Goal: Task Accomplishment & Management: Manage account settings

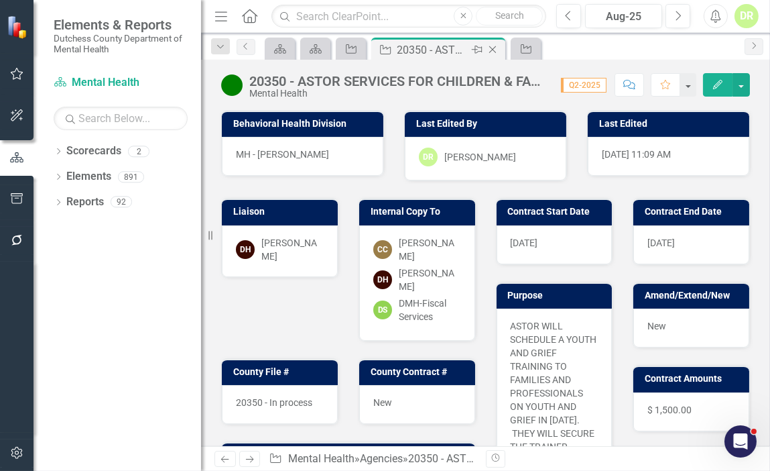
scroll to position [104, 0]
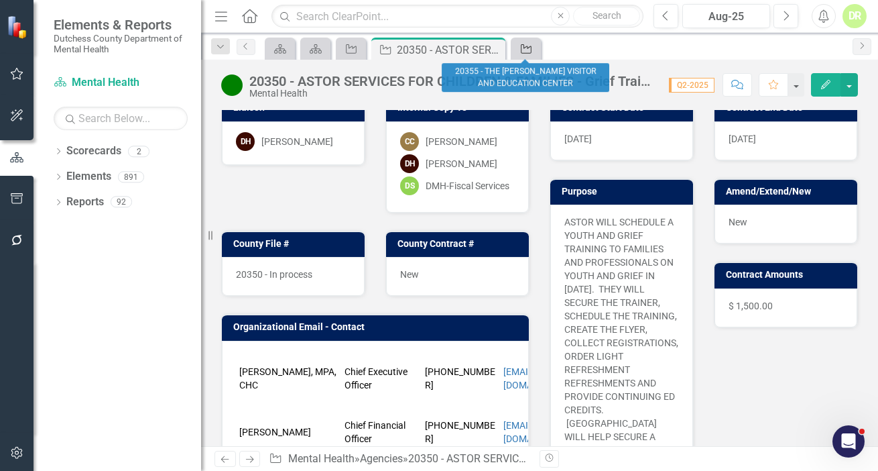
click at [531, 51] on icon at bounding box center [526, 48] width 11 height 9
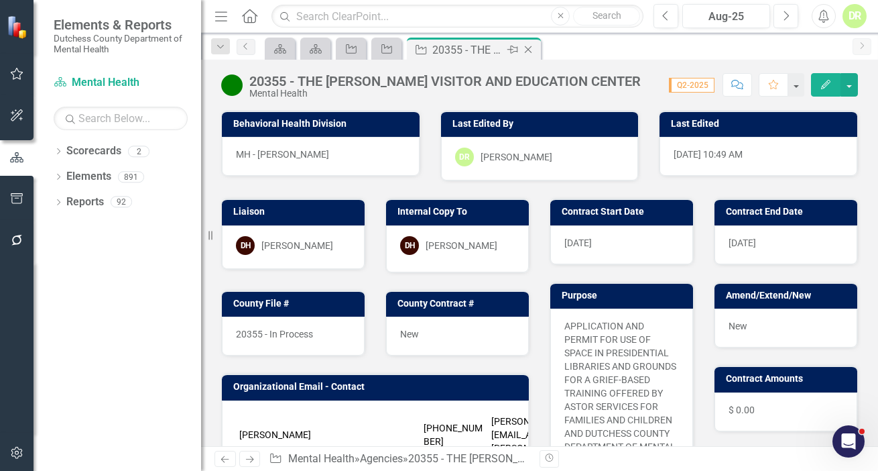
click at [530, 46] on icon "Close" at bounding box center [528, 49] width 13 height 11
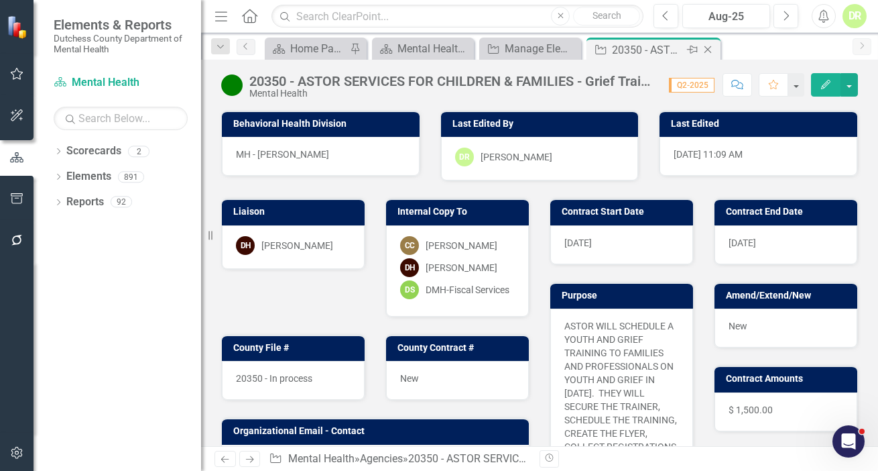
click at [710, 47] on icon at bounding box center [708, 49] width 7 height 7
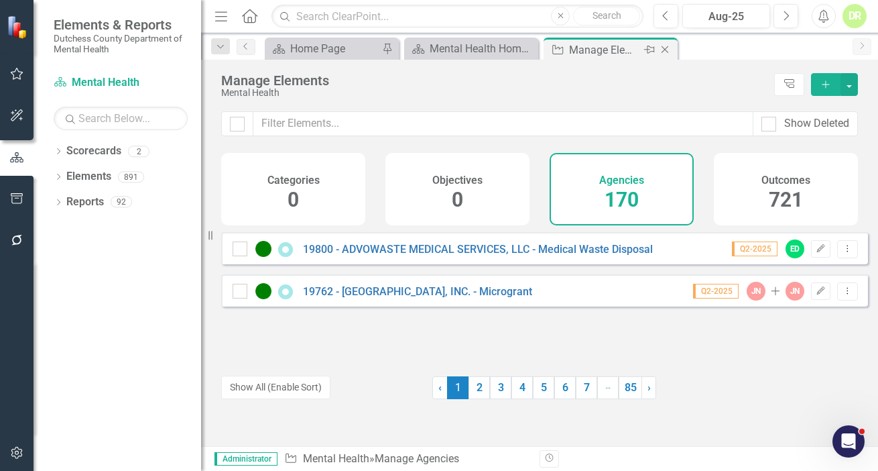
click at [563, 42] on div "Agency Manage Elements Pin Close" at bounding box center [610, 50] width 127 height 17
click at [575, 54] on div "Manage Elements" at bounding box center [605, 50] width 72 height 17
click at [387, 128] on input "text" at bounding box center [503, 123] width 500 height 25
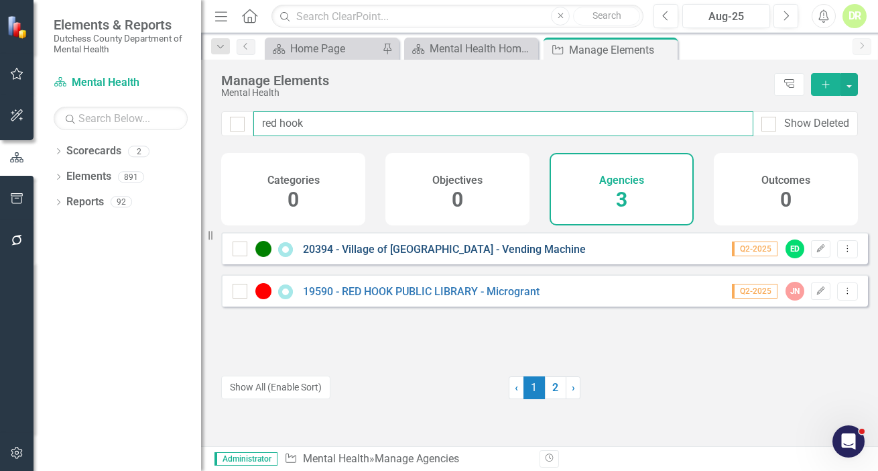
type input "red hook"
click at [487, 255] on link "20394 - Village of [GEOGRAPHIC_DATA] - Vending Machine" at bounding box center [444, 249] width 283 height 13
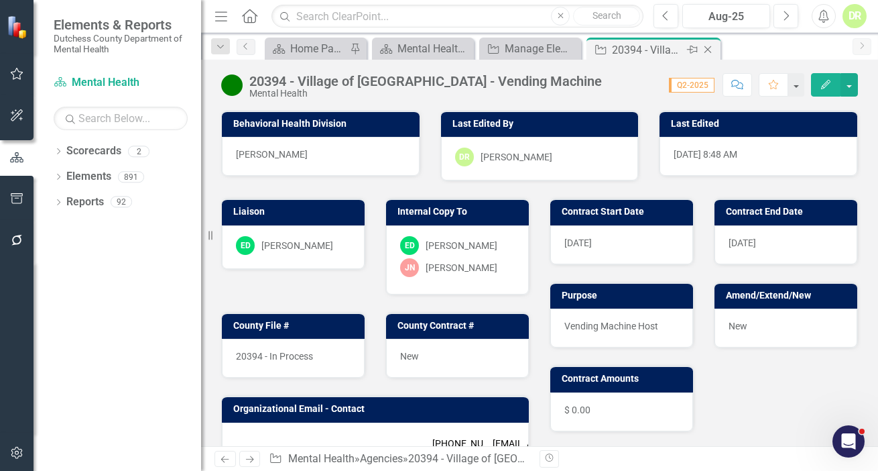
click at [707, 48] on icon "Close" at bounding box center [707, 49] width 13 height 11
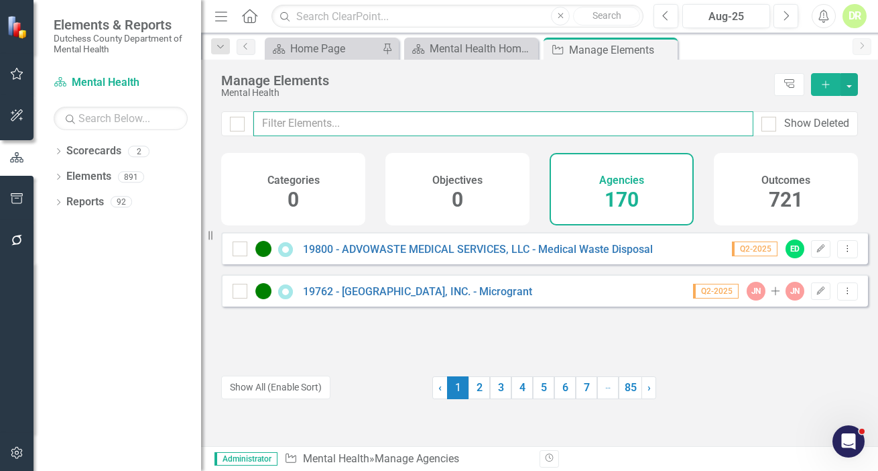
click at [288, 121] on input "text" at bounding box center [503, 123] width 500 height 25
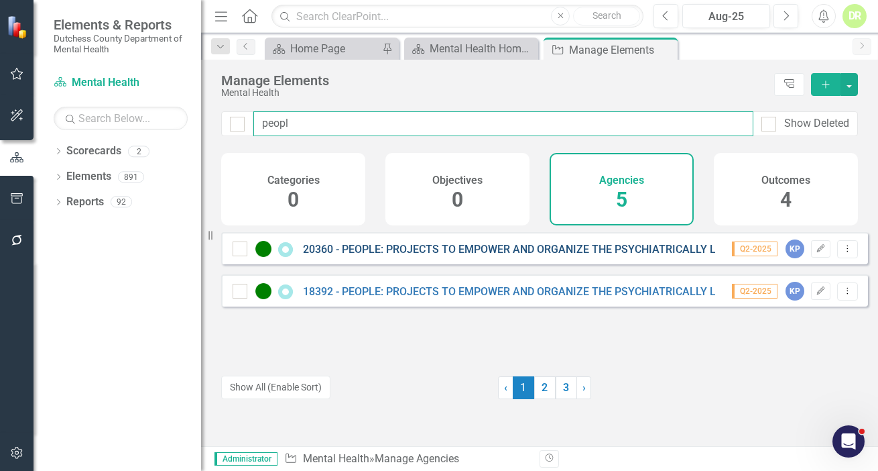
type input "peopl"
click at [596, 255] on link "20360 - PEOPLE: PROJECTS TO EMPOWER AND ORGANIZE THE PSYCHIATRICALLY LABELED, I…" at bounding box center [592, 249] width 578 height 13
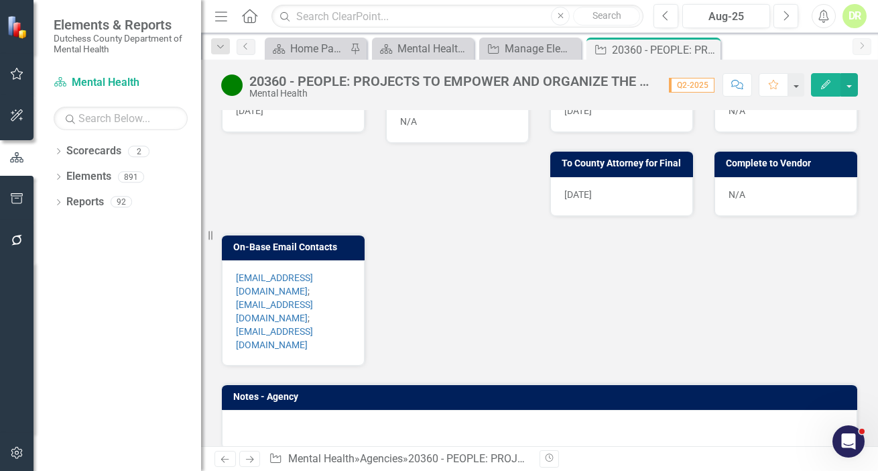
scroll to position [628, 0]
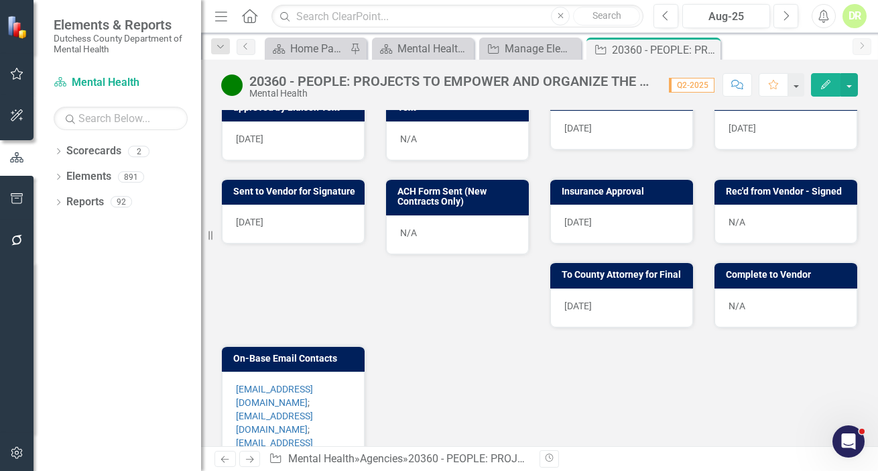
click at [272, 426] on p "[EMAIL_ADDRESS][DOMAIN_NAME] ; [EMAIL_ADDRESS][DOMAIN_NAME] ; [EMAIL_ADDRESS][D…" at bounding box center [293, 422] width 115 height 80
click at [280, 432] on p "[EMAIL_ADDRESS][DOMAIN_NAME] ; [EMAIL_ADDRESS][DOMAIN_NAME] ; [EMAIL_ADDRESS][D…" at bounding box center [293, 422] width 115 height 80
click at [280, 431] on p "[EMAIL_ADDRESS][DOMAIN_NAME] ; [EMAIL_ADDRESS][DOMAIN_NAME] ; [EMAIL_ADDRESS][D…" at bounding box center [293, 422] width 115 height 80
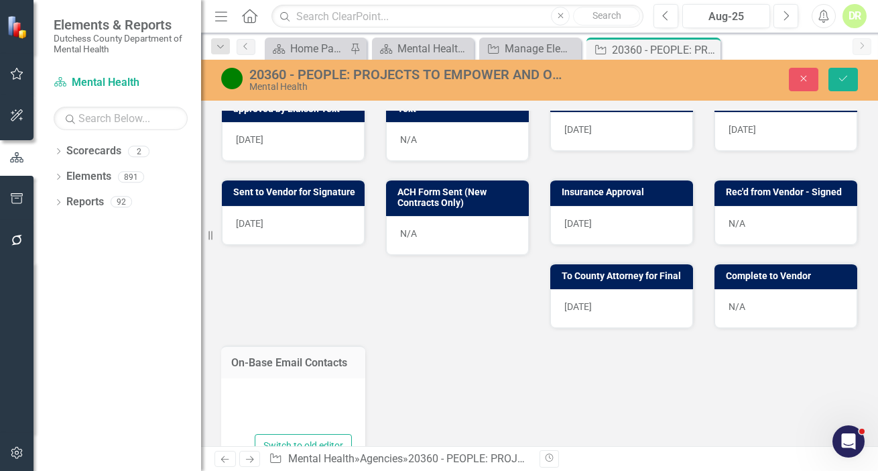
type textarea "<p><a href="mailto:[EMAIL_ADDRESS][DOMAIN_NAME]">[EMAIL_ADDRESS][DOMAIN_NAME]</…"
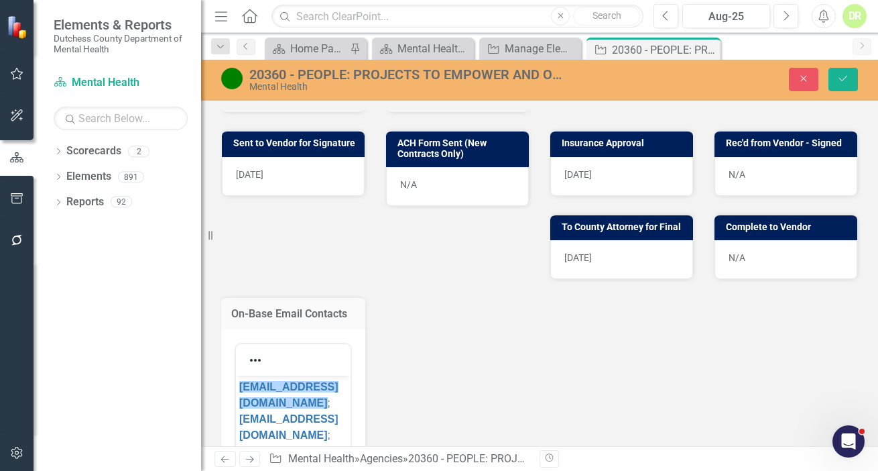
scroll to position [872, 0]
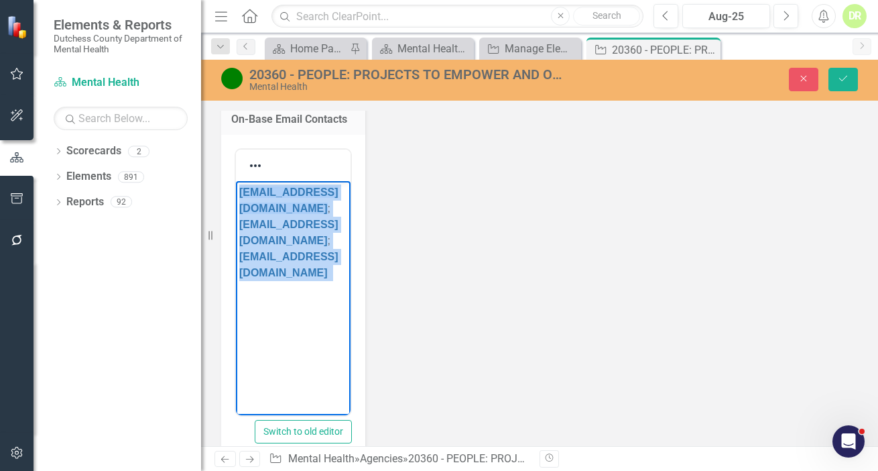
drag, startPoint x: 288, startPoint y: 279, endPoint x: 141, endPoint y: 128, distance: 211.0
click at [236, 180] on html "[EMAIL_ADDRESS][DOMAIN_NAME] ; [EMAIL_ADDRESS][DOMAIN_NAME] ; [EMAIL_ADDRESS][D…" at bounding box center [293, 280] width 115 height 201
copy p "[EMAIL_ADDRESS][DOMAIN_NAME] ; [EMAIL_ADDRESS][DOMAIN_NAME] ; [EMAIL_ADDRESS][D…"
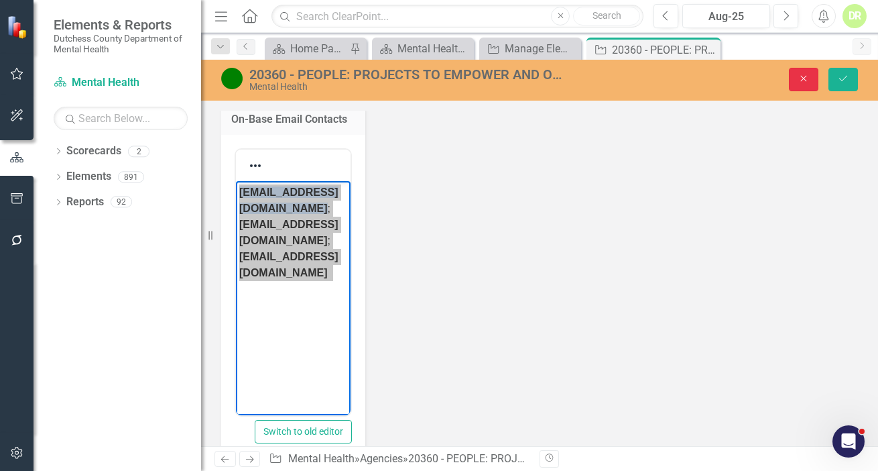
click at [770, 70] on button "Close" at bounding box center [803, 79] width 29 height 23
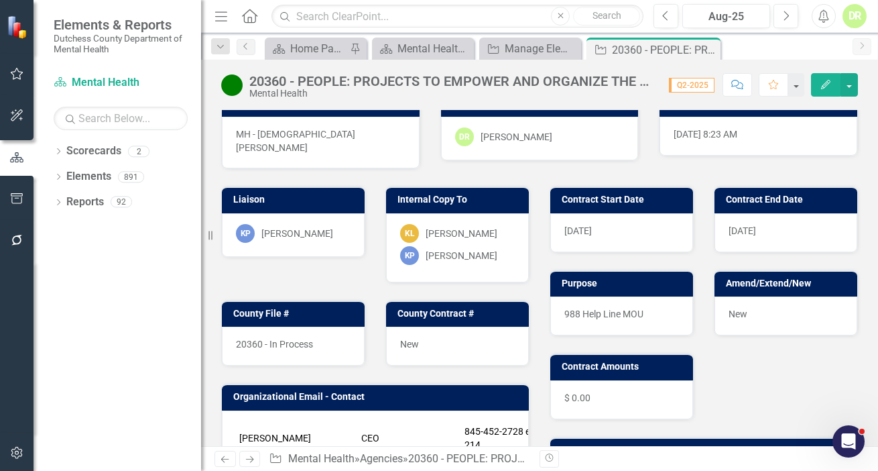
scroll to position [0, 0]
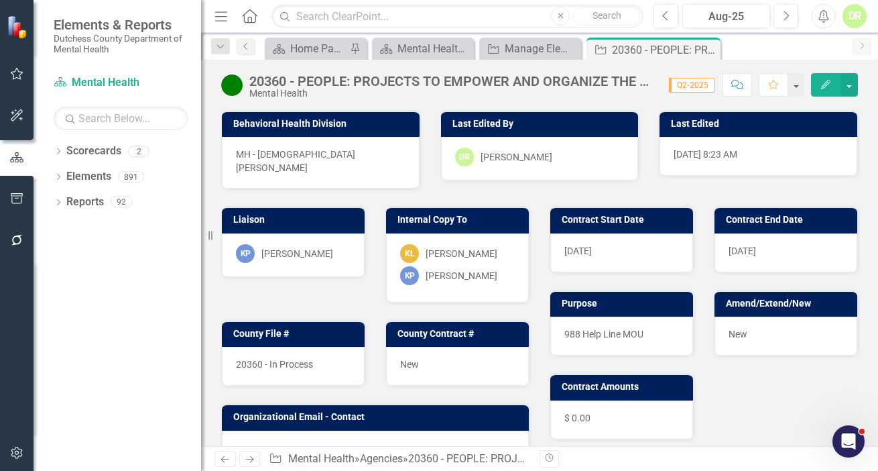
click at [411, 359] on span "New" at bounding box center [409, 364] width 19 height 11
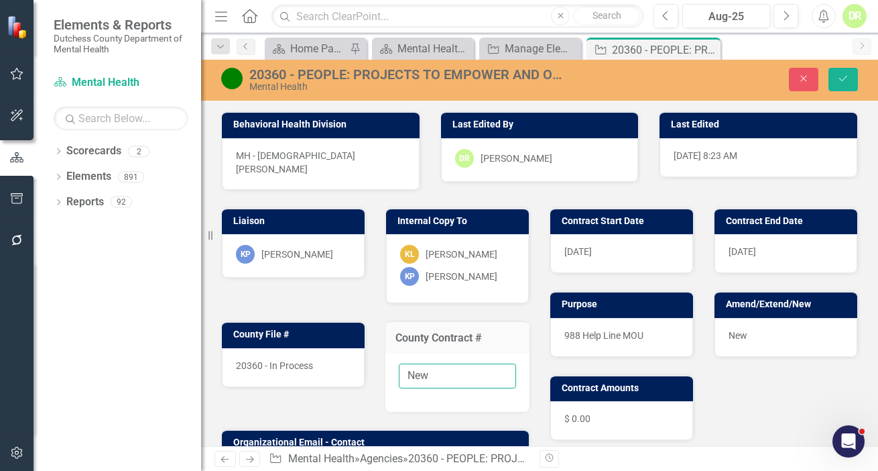
drag, startPoint x: 454, startPoint y: 371, endPoint x: 331, endPoint y: 361, distance: 123.0
click at [331, 361] on div "Liaison KP [PERSON_NAME] Internal Copy To KL [PERSON_NAME] KP [PERSON_NAME][GEO…" at bounding box center [375, 455] width 328 height 530
paste input "[PHONE_NUMBER]/25-DMH"
type input "[PHONE_NUMBER]/25-DMH"
click at [322, 355] on div "20360 - In Process" at bounding box center [293, 367] width 143 height 39
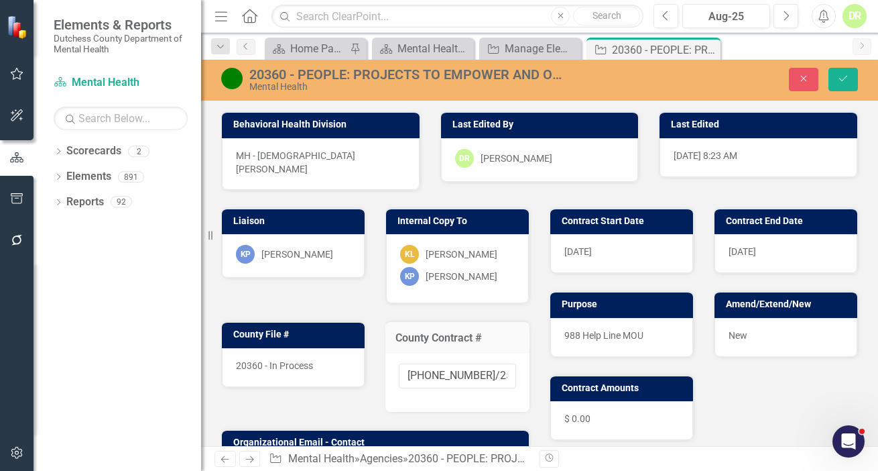
click at [325, 351] on div "20360 - In Process" at bounding box center [293, 367] width 143 height 39
click at [324, 357] on div "20360 - In Process" at bounding box center [293, 367] width 143 height 39
click at [323, 355] on div "20360 - In Process" at bounding box center [293, 367] width 143 height 39
click at [322, 354] on div "20360 - In Process" at bounding box center [293, 367] width 143 height 39
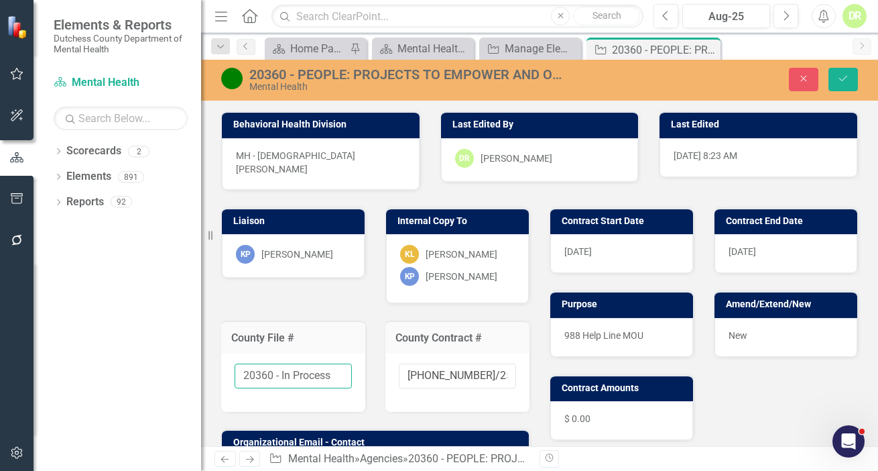
drag, startPoint x: 339, startPoint y: 368, endPoint x: 282, endPoint y: 358, distance: 57.2
click at [282, 363] on input "20360 - In Process" at bounding box center [293, 375] width 117 height 25
type input "20360 - Finalized"
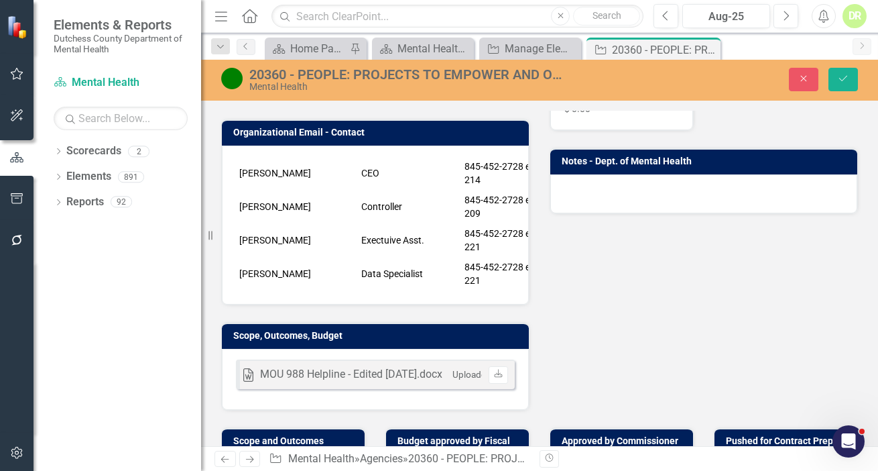
scroll to position [548, 0]
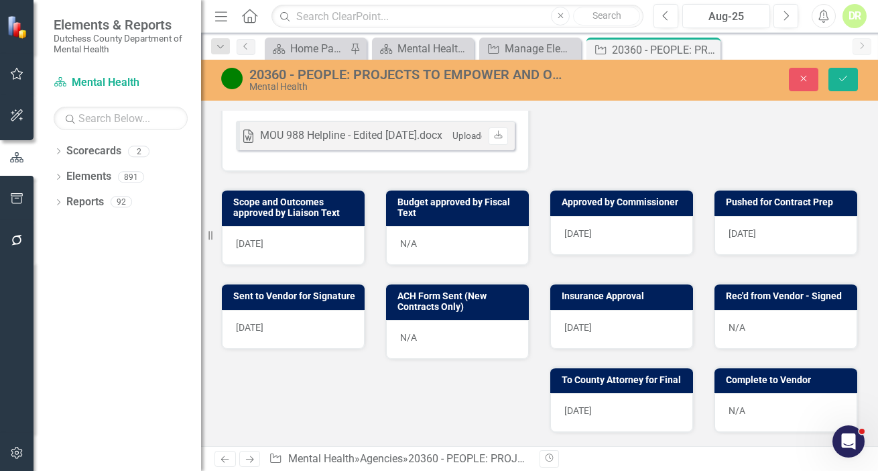
click at [770, 404] on div "N/A" at bounding box center [786, 412] width 143 height 39
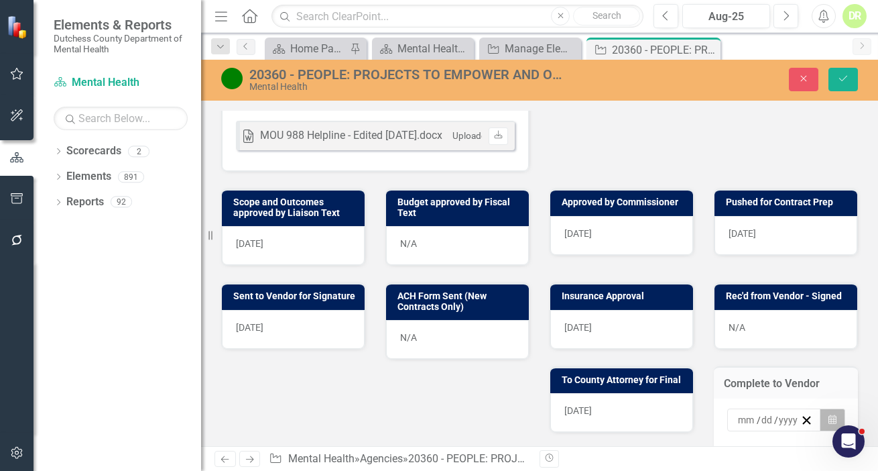
click at [770, 416] on icon "Calendar" at bounding box center [833, 419] width 8 height 9
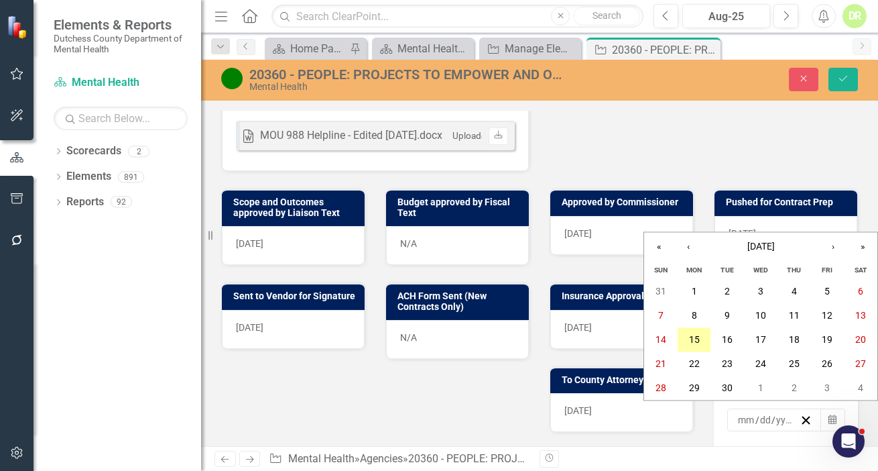
click at [693, 335] on abbr "15" at bounding box center [694, 340] width 11 height 11
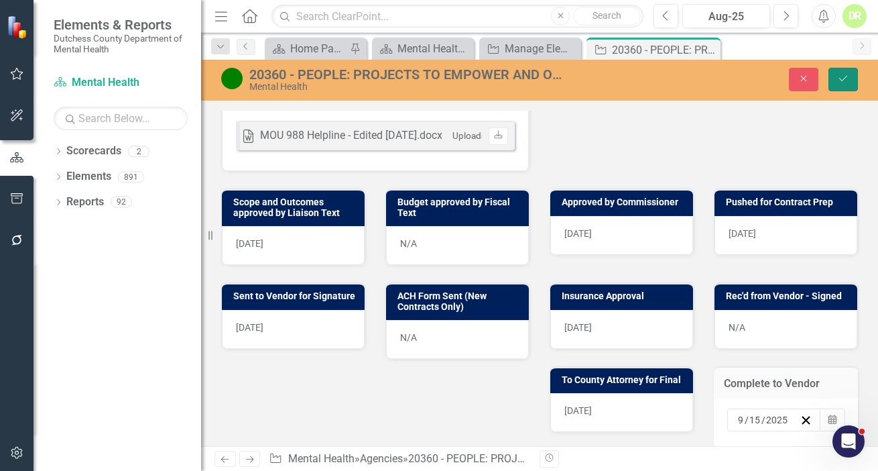
click at [770, 78] on icon "Save" at bounding box center [843, 78] width 12 height 9
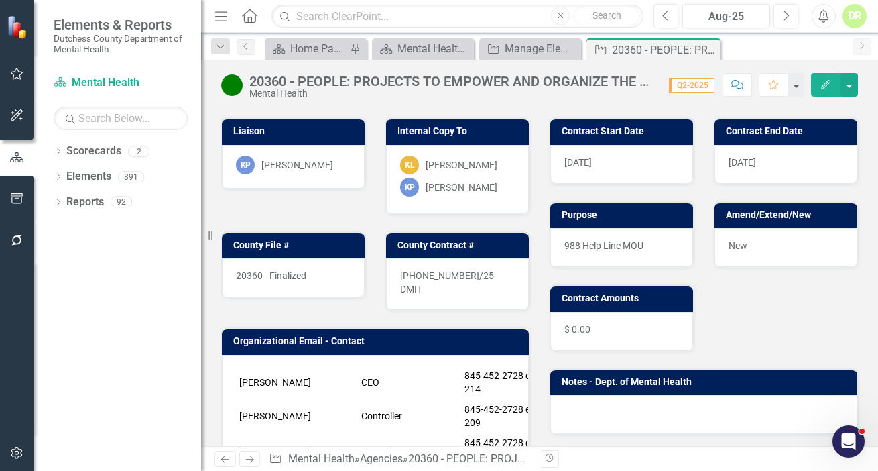
scroll to position [0, 0]
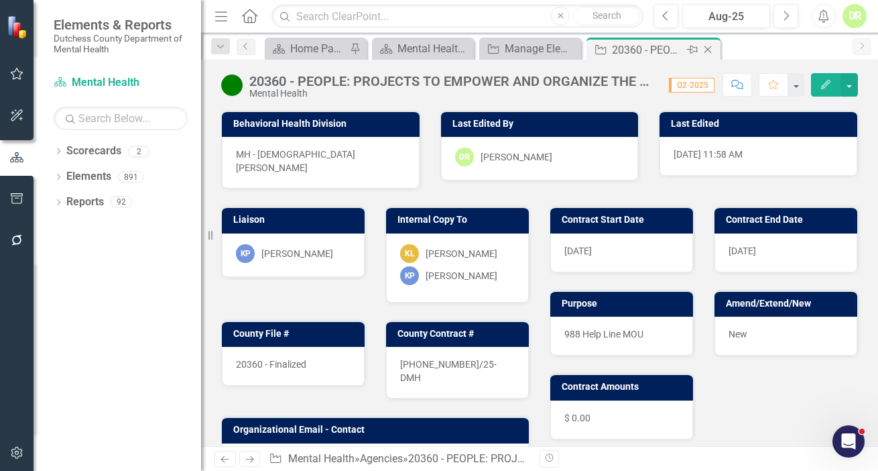
click at [707, 48] on icon at bounding box center [708, 49] width 7 height 7
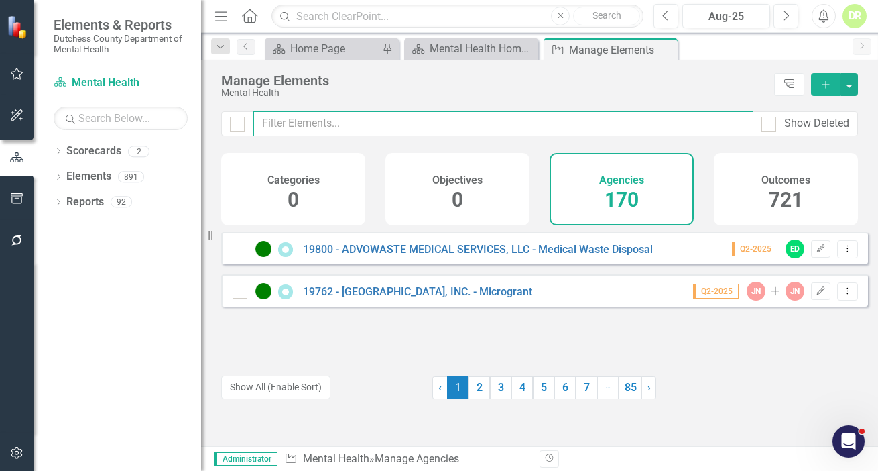
click at [454, 131] on input "text" at bounding box center [503, 123] width 500 height 25
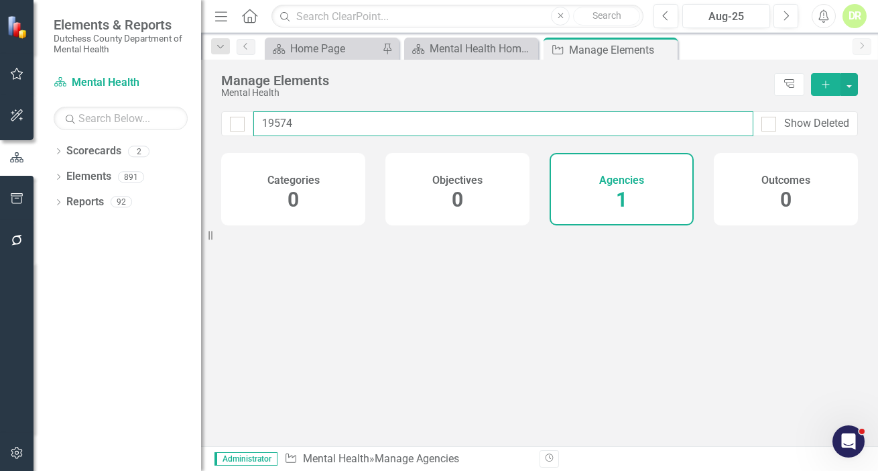
type input "19574"
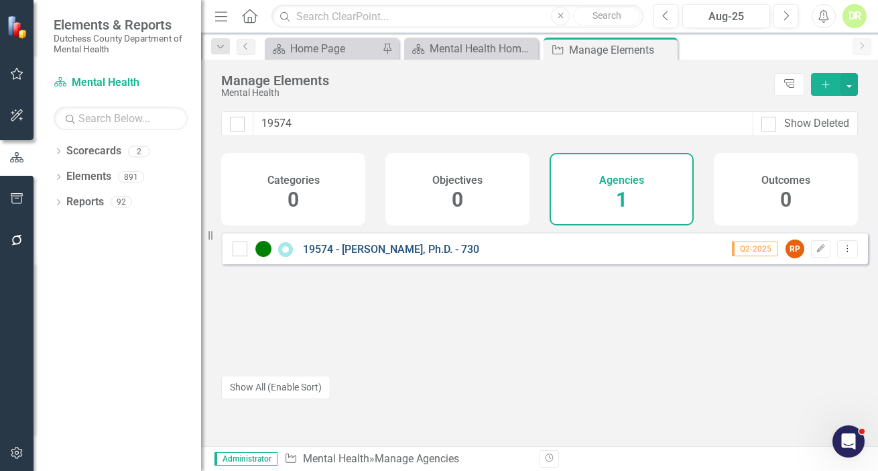
click at [449, 255] on link "19574 - [PERSON_NAME], Ph.D. - 730" at bounding box center [391, 249] width 176 height 13
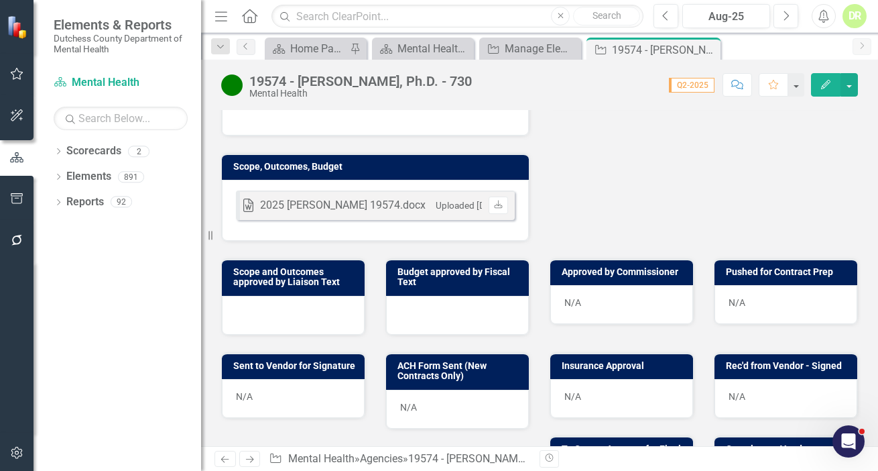
scroll to position [548, 0]
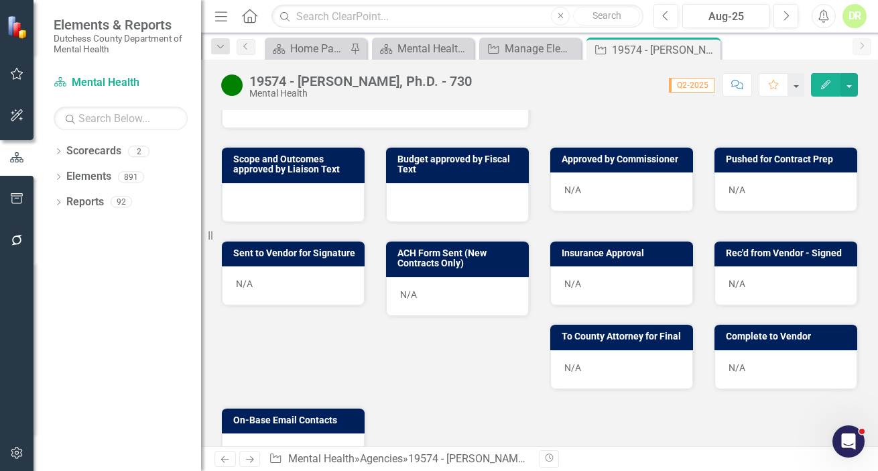
click at [630, 172] on div "N/A" at bounding box center [621, 191] width 143 height 39
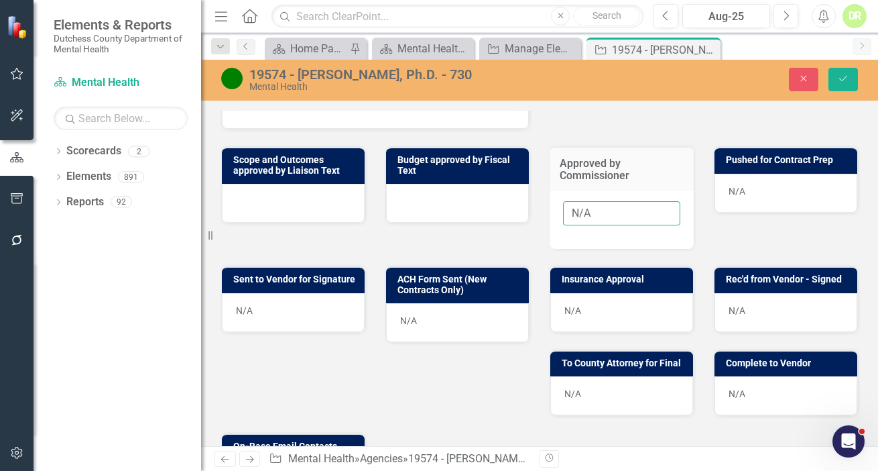
drag, startPoint x: 625, startPoint y: 192, endPoint x: 416, endPoint y: 217, distance: 211.4
click at [418, 217] on div "Scope and Outcomes approved by Liaison Text Budget approved by Fiscal Text Appr…" at bounding box center [539, 188] width 657 height 119
click at [770, 73] on button "Save" at bounding box center [843, 79] width 29 height 23
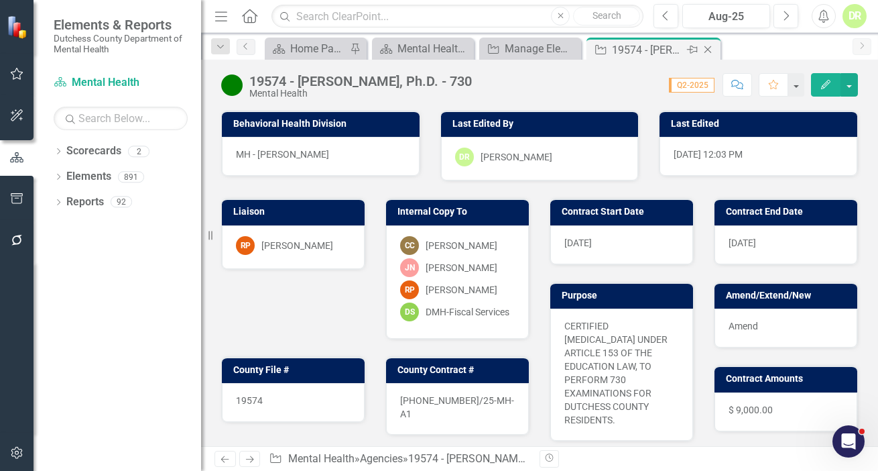
click at [707, 46] on icon "Close" at bounding box center [707, 49] width 13 height 11
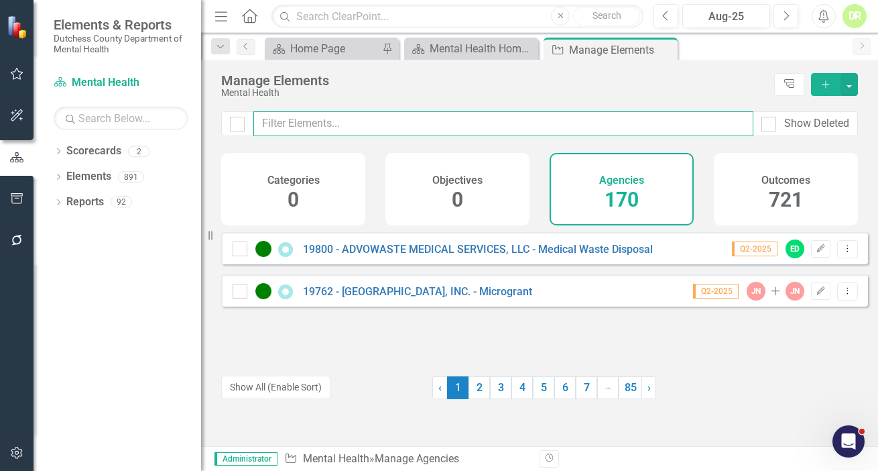
click at [296, 121] on input "text" at bounding box center [503, 123] width 500 height 25
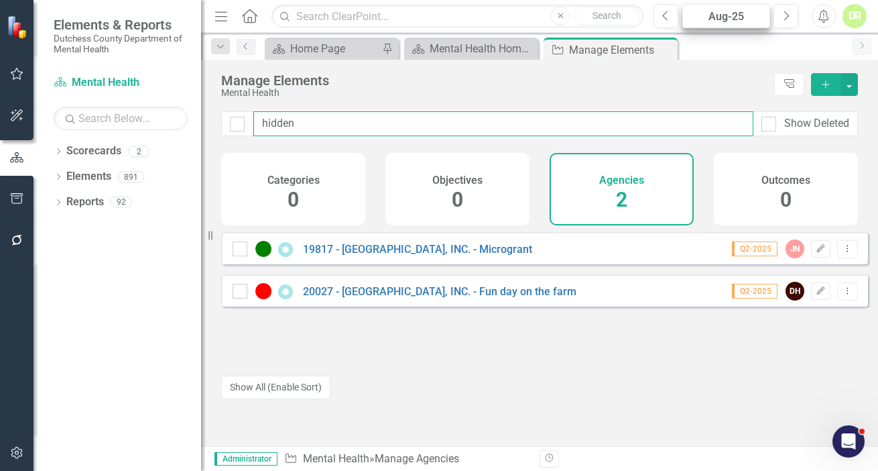
type input "hidden"
